Goal: Information Seeking & Learning: Learn about a topic

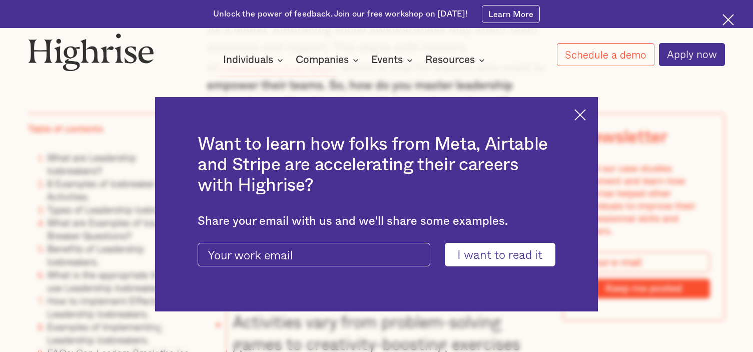
scroll to position [951, 0]
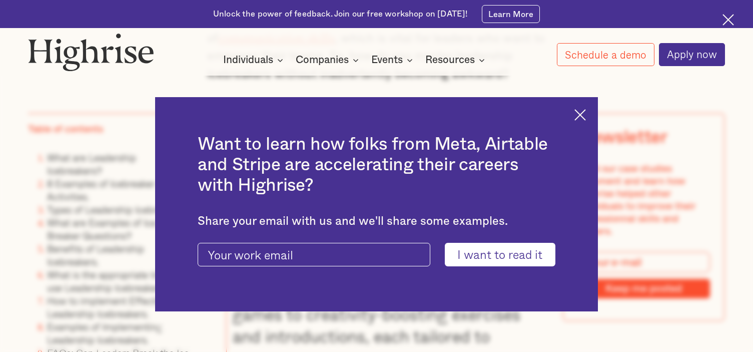
click at [586, 111] on img at bounding box center [580, 115] width 12 height 12
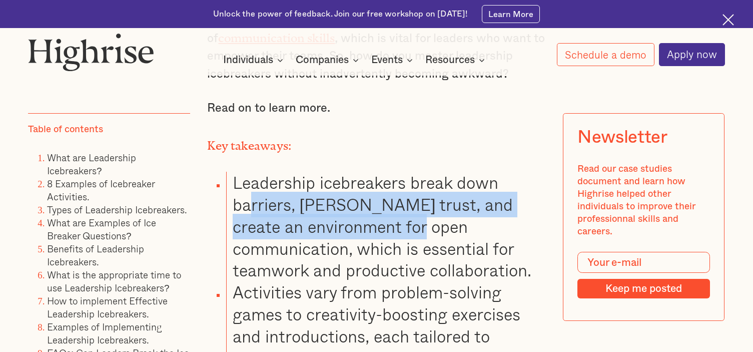
drag, startPoint x: 250, startPoint y: 208, endPoint x: 412, endPoint y: 230, distance: 163.1
click at [412, 230] on li "Leadership icebreakers break down barriers, [PERSON_NAME] trust, and create an …" at bounding box center [385, 227] width 319 height 110
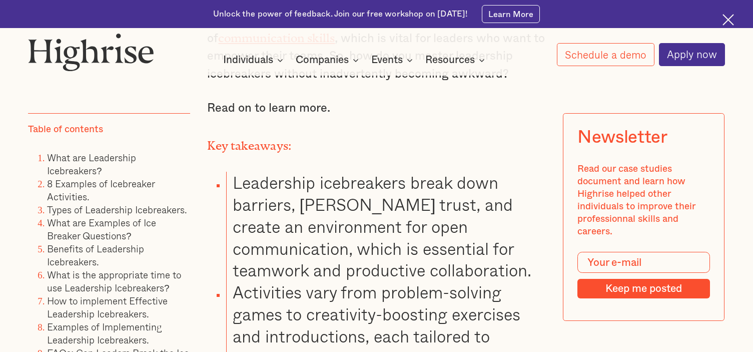
click at [416, 255] on li "Leadership icebreakers break down barriers, [PERSON_NAME] trust, and create an …" at bounding box center [385, 227] width 319 height 110
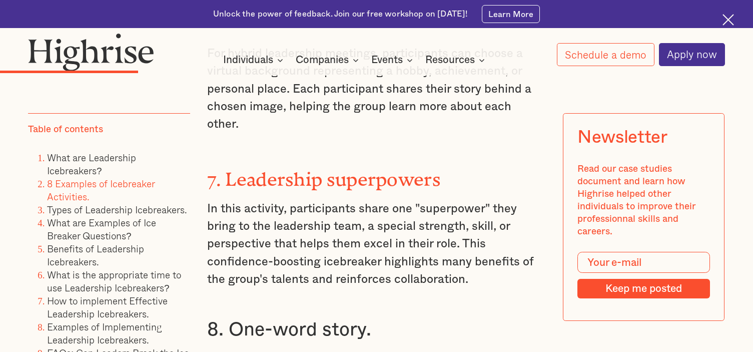
scroll to position [3302, 0]
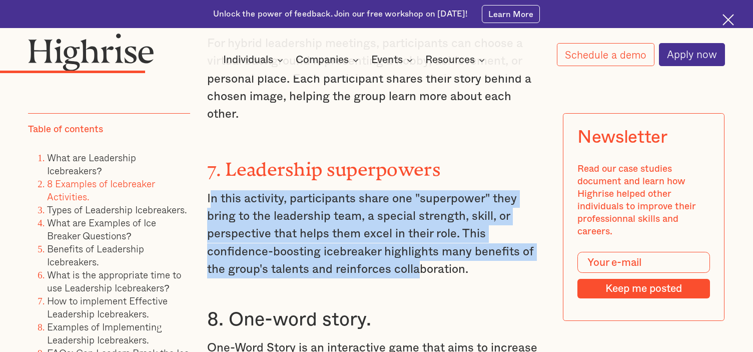
drag, startPoint x: 210, startPoint y: 161, endPoint x: 421, endPoint y: 224, distance: 221.0
click at [421, 224] on p "In this activity, participants share one "superpower" they bring to the leaders…" at bounding box center [376, 234] width 338 height 88
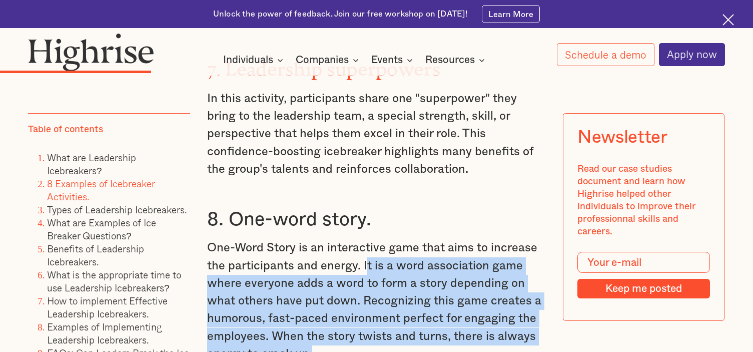
drag, startPoint x: 367, startPoint y: 227, endPoint x: 447, endPoint y: 317, distance: 120.9
click at [447, 317] on p "One-Word Story is an interactive game that aims to increase the participants an…" at bounding box center [376, 301] width 338 height 124
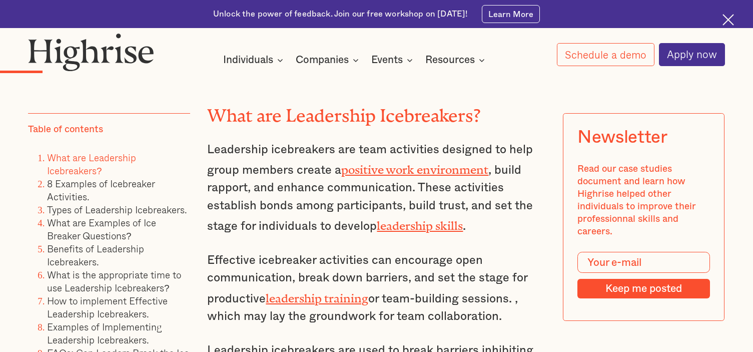
scroll to position [1601, 0]
